Goal: Information Seeking & Learning: Check status

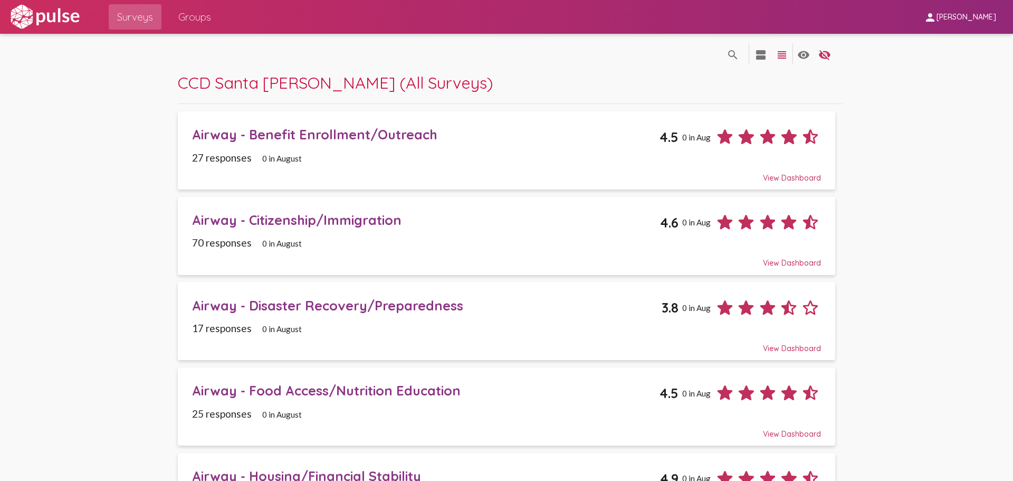
click at [226, 142] on div "Airway - Benefit Enrollment/Outreach" at bounding box center [426, 134] width 468 height 16
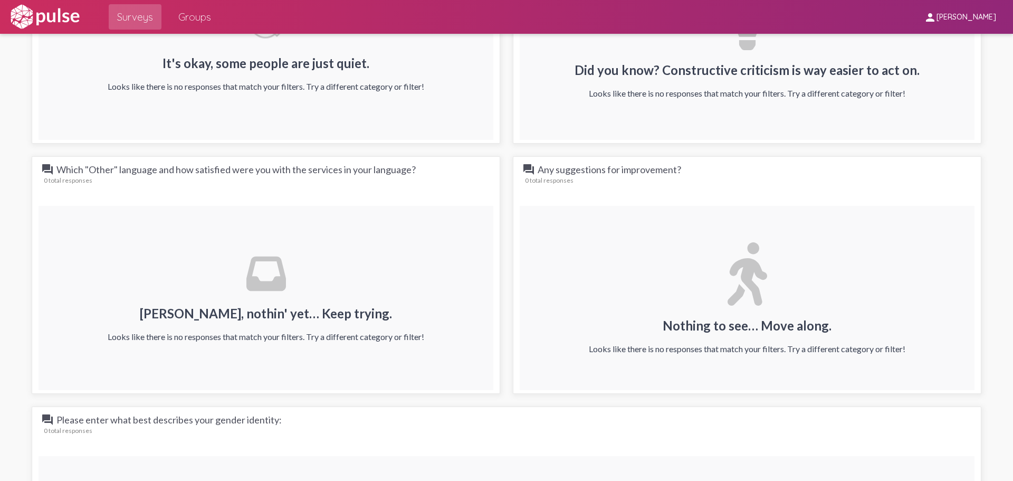
scroll to position [1319, 0]
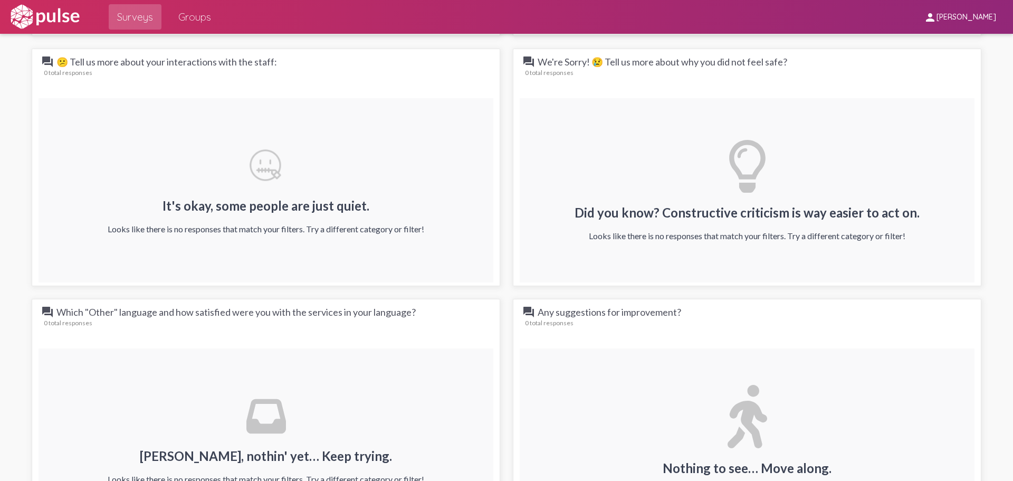
click at [146, 22] on span "Surveys" at bounding box center [135, 16] width 36 height 19
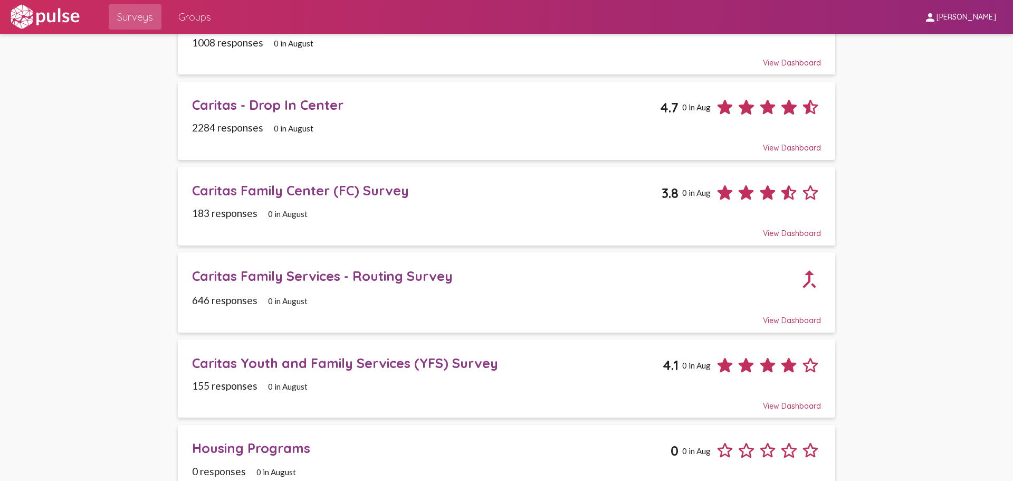
scroll to position [739, 0]
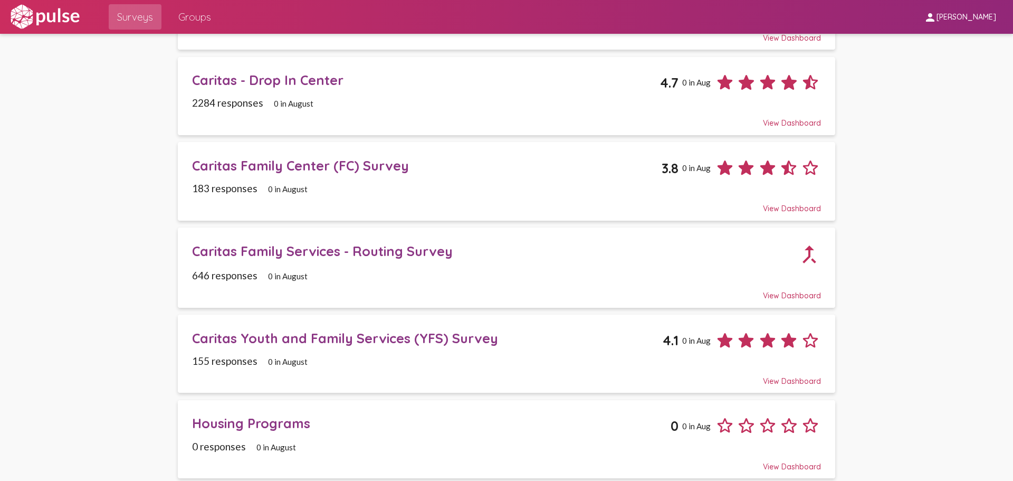
click at [293, 149] on div "Caritas Family Center (FC) Survey 3.8 0 in Aug" at bounding box center [506, 163] width 629 height 29
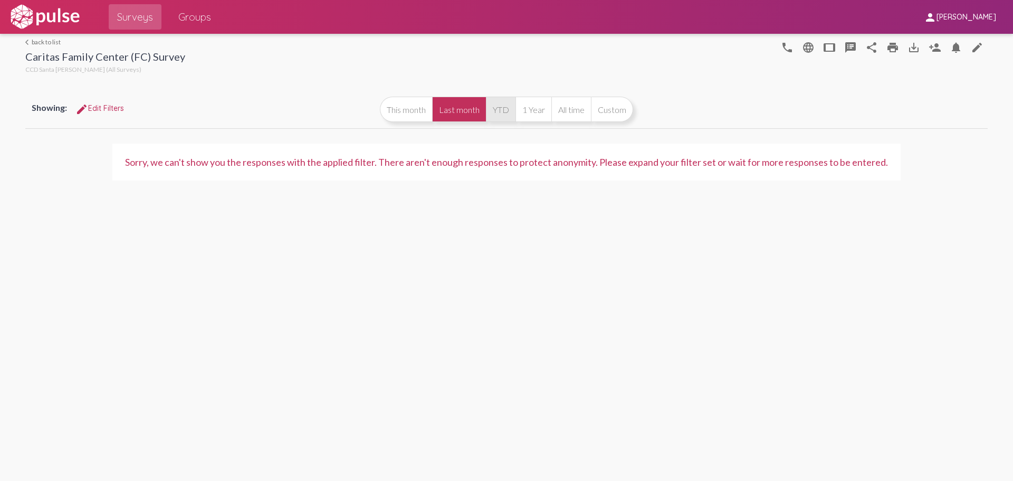
click at [495, 111] on button "YTD" at bounding box center [501, 109] width 30 height 25
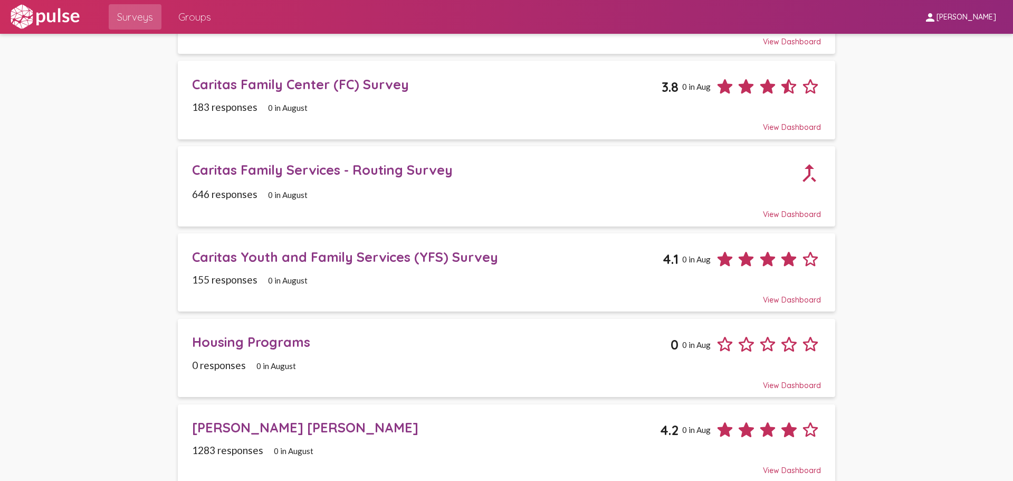
scroll to position [829, 0]
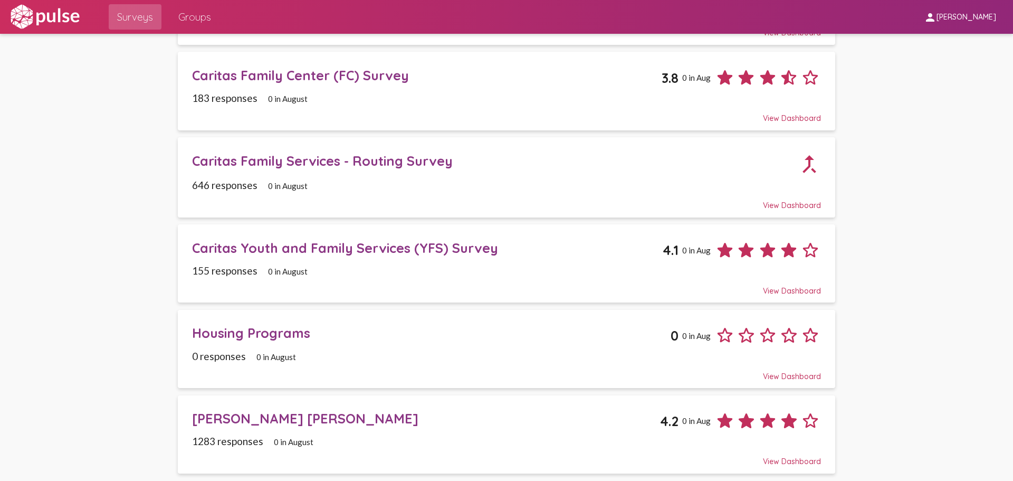
drag, startPoint x: 236, startPoint y: 434, endPoint x: 235, endPoint y: 424, distance: 10.0
click at [236, 434] on span "[PERSON_NAME] [PERSON_NAME] 4.2 0 in [DATE] responses 0 in August View Dashboard" at bounding box center [506, 434] width 629 height 64
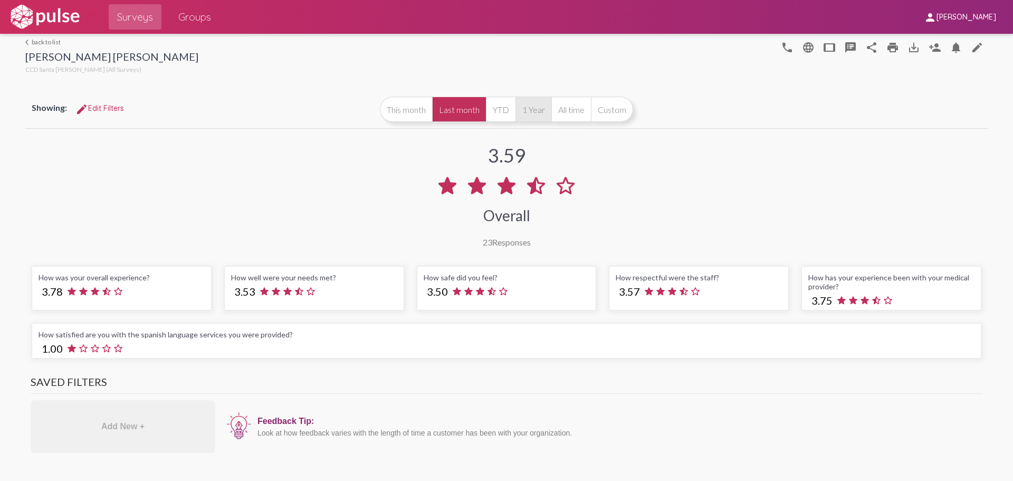
click at [525, 111] on button "1 Year" at bounding box center [534, 109] width 36 height 25
